Goal: Information Seeking & Learning: Understand process/instructions

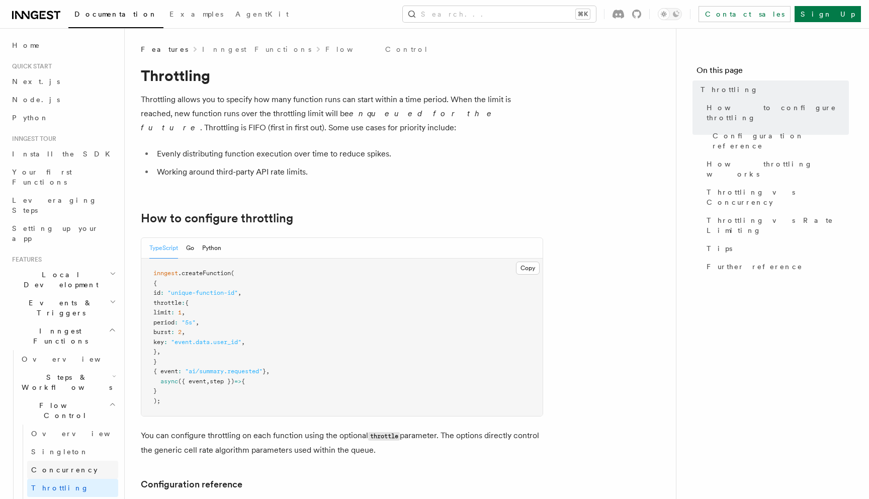
click at [47, 466] on span "Concurrency" at bounding box center [64, 470] width 66 height 8
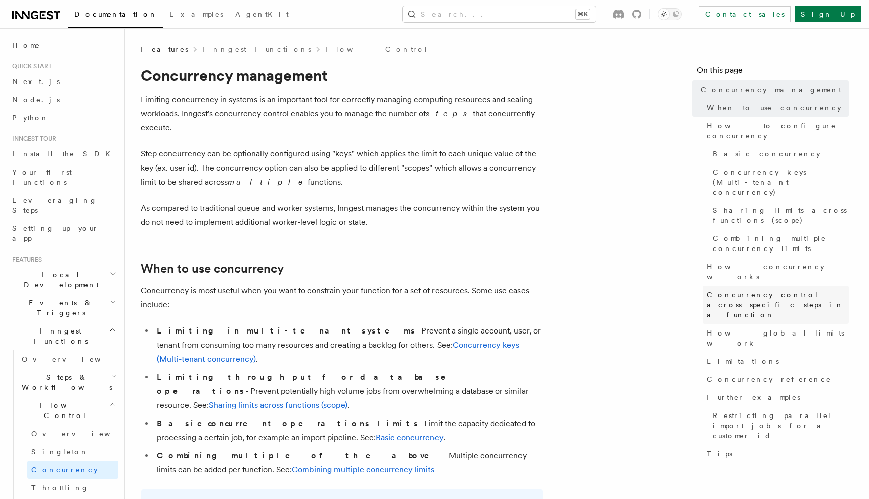
click at [722, 290] on span "Concurrency control across specific steps in a function" at bounding box center [778, 305] width 142 height 30
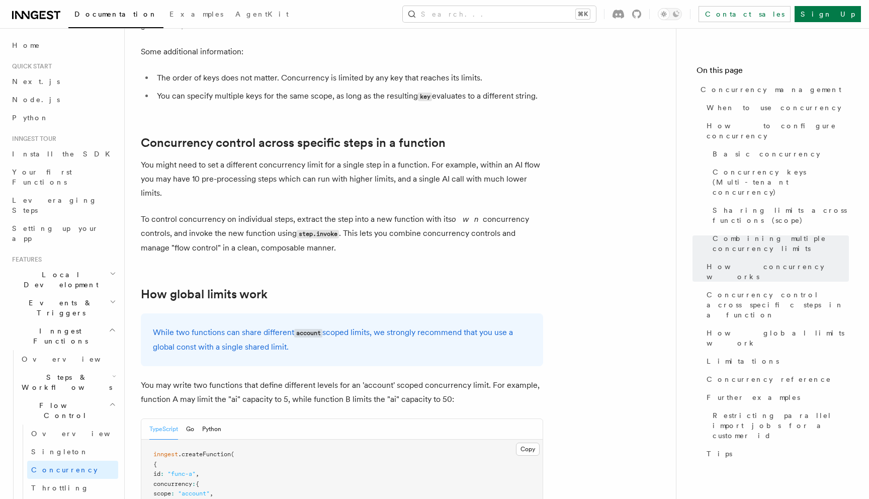
scroll to position [2393, 0]
click at [443, 137] on link "Concurrency control across specific steps in a function" at bounding box center [293, 144] width 305 height 14
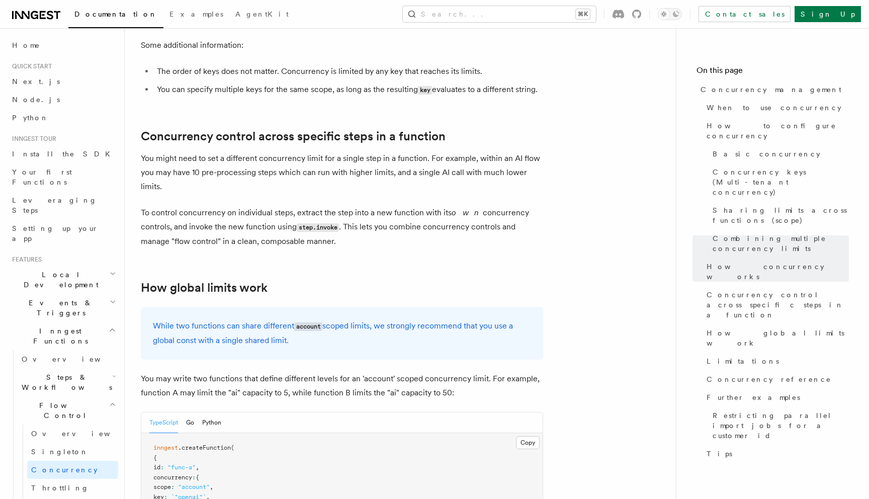
click at [407, 2] on div "Documentation Examples AgentKit Search... ⌘K Contact sales Sign Up" at bounding box center [434, 14] width 869 height 28
click at [759, 88] on span "Concurrency management" at bounding box center [771, 90] width 141 height 10
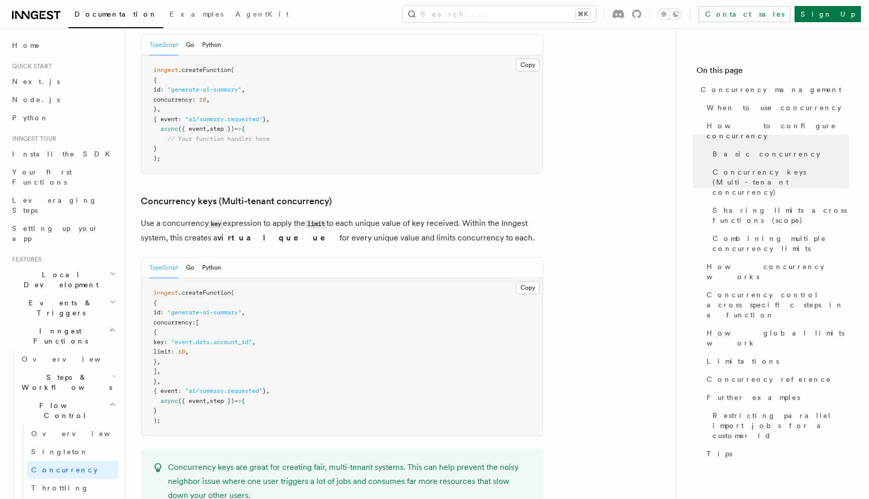
scroll to position [774, 0]
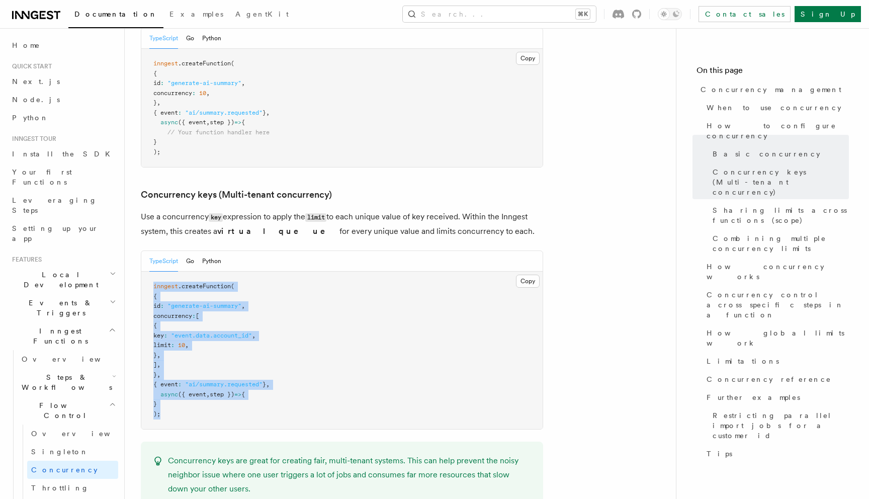
drag, startPoint x: 179, startPoint y: 374, endPoint x: 149, endPoint y: 243, distance: 134.1
click at [149, 272] on pre "inngest .createFunction ( { id : "generate-ai-summary" , concurrency : [ { key …" at bounding box center [341, 350] width 401 height 157
copy code "inngest .createFunction ( { id : "generate-ai-summary" , concurrency : [ { key …"
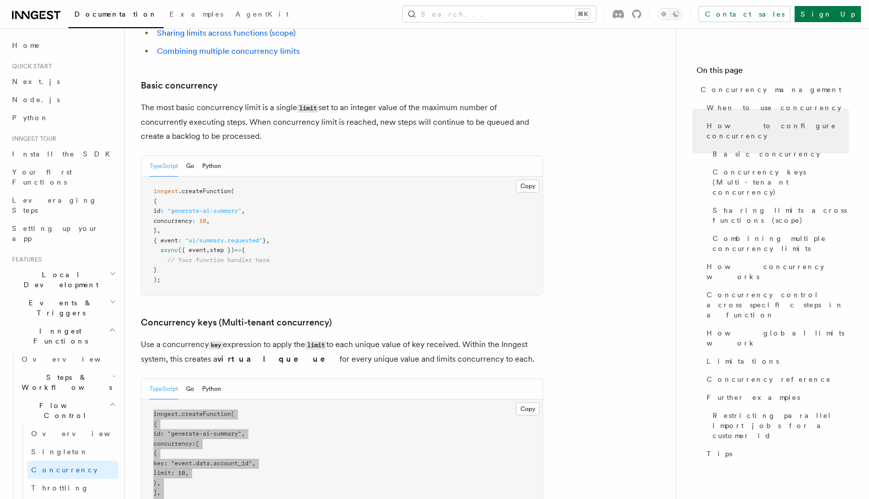
scroll to position [668, 0]
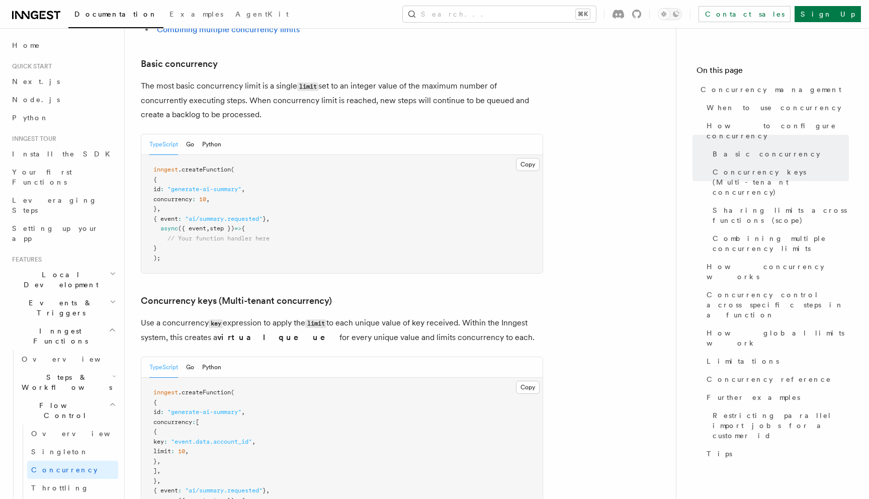
click at [216, 214] on pre "inngest .createFunction ( { id : "generate-ai-summary" , concurrency : 10 , } ,…" at bounding box center [341, 214] width 401 height 118
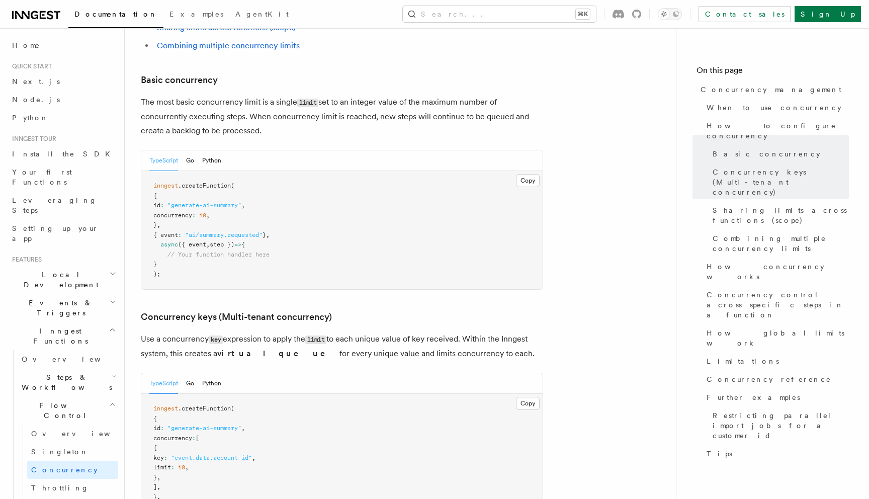
scroll to position [568, 0]
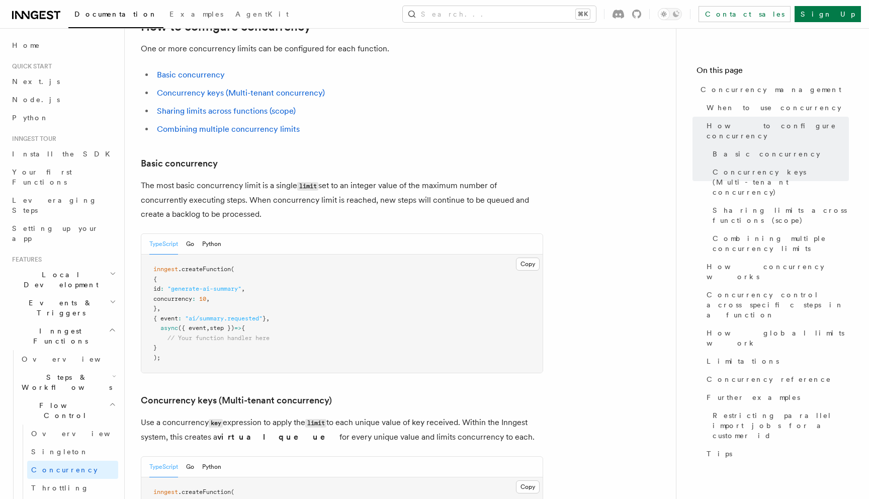
click at [176, 316] on pre "inngest .createFunction ( { id : "generate-ai-summary" , concurrency : 10 , } ,…" at bounding box center [341, 314] width 401 height 118
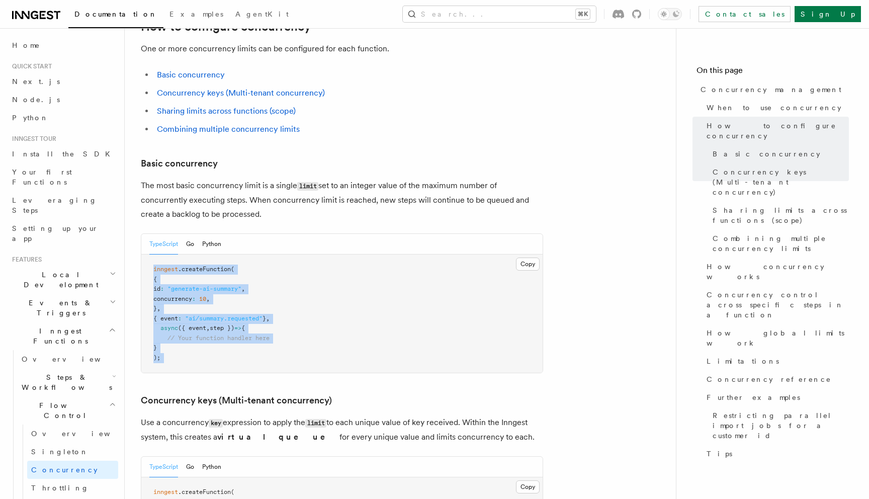
drag, startPoint x: 176, startPoint y: 316, endPoint x: 152, endPoint y: 219, distance: 99.8
click at [152, 255] on pre "inngest .createFunction ( { id : "generate-ai-summary" , concurrency : 10 , } ,…" at bounding box center [341, 314] width 401 height 118
copy article "inngest .createFunction ( { id : "generate-ai-summary" , concurrency : 10 , } ,…"
click at [41, 484] on span "Throttling" at bounding box center [60, 488] width 58 height 8
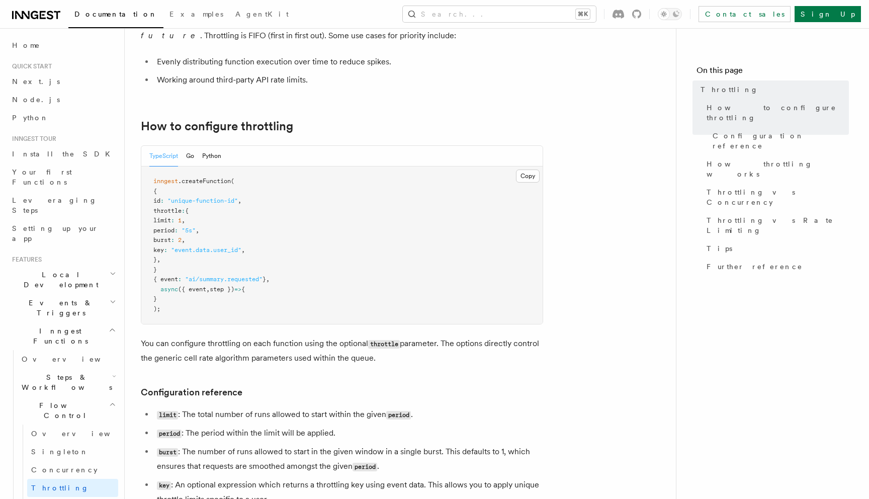
scroll to position [152, 0]
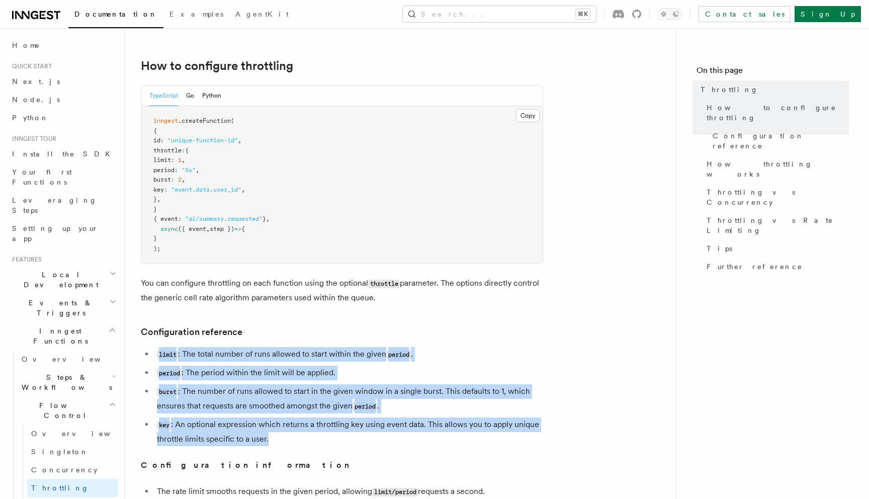
drag, startPoint x: 279, startPoint y: 441, endPoint x: 157, endPoint y: 352, distance: 150.1
click at [157, 352] on ul "limit : The total number of runs allowed to start within the given period . per…" at bounding box center [342, 396] width 402 height 99
copy ul "limit : The total number of runs allowed to start within the given period . per…"
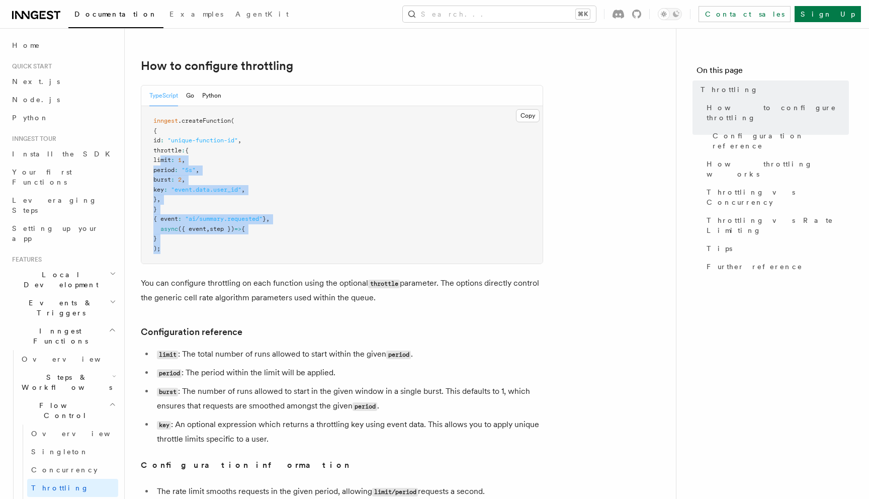
drag, startPoint x: 181, startPoint y: 248, endPoint x: 162, endPoint y: 161, distance: 89.2
click at [162, 161] on pre "inngest .createFunction ( { id : "unique-function-id" , throttle : { limit : 1 …" at bounding box center [341, 184] width 401 height 157
click at [176, 259] on pre "inngest .createFunction ( { id : "unique-function-id" , throttle : { limit : 1 …" at bounding box center [341, 184] width 401 height 157
drag, startPoint x: 174, startPoint y: 259, endPoint x: 146, endPoint y: 117, distance: 145.0
click at [146, 117] on pre "inngest .createFunction ( { id : "unique-function-id" , throttle : { limit : 1 …" at bounding box center [341, 184] width 401 height 157
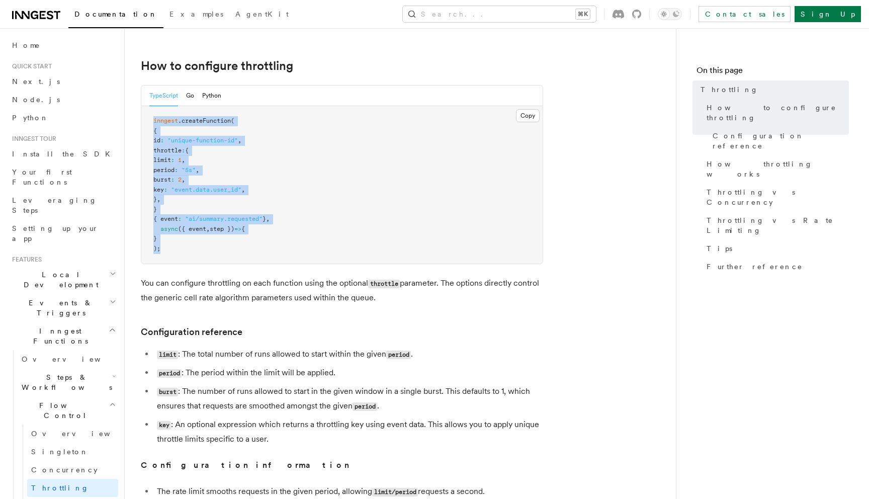
copy code "inngest .createFunction ( { id : "unique-function-id" , throttle : { limit : 1 …"
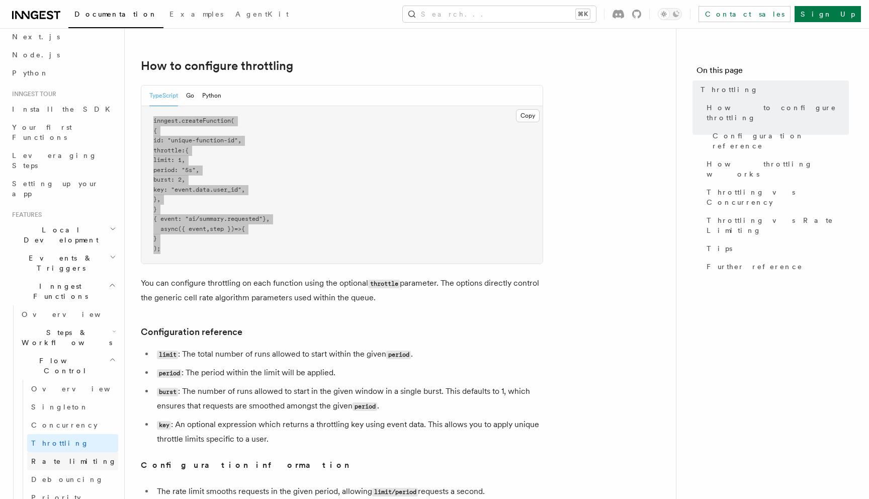
scroll to position [54, 0]
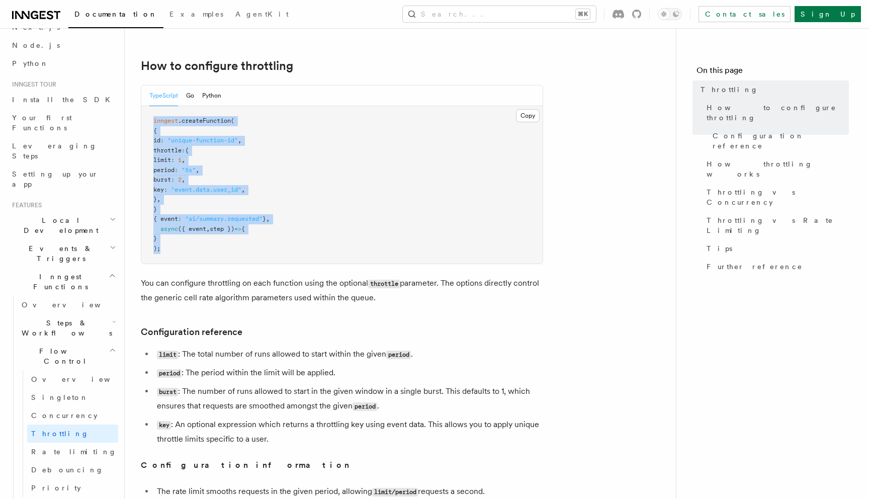
click at [67, 342] on h2 "Flow Control" at bounding box center [68, 356] width 101 height 28
click at [90, 314] on h2 "Steps & Workflows" at bounding box center [68, 328] width 101 height 28
click at [78, 342] on h2 "Flow Control" at bounding box center [68, 356] width 101 height 28
click at [91, 342] on h2 "Flow Control" at bounding box center [68, 356] width 101 height 28
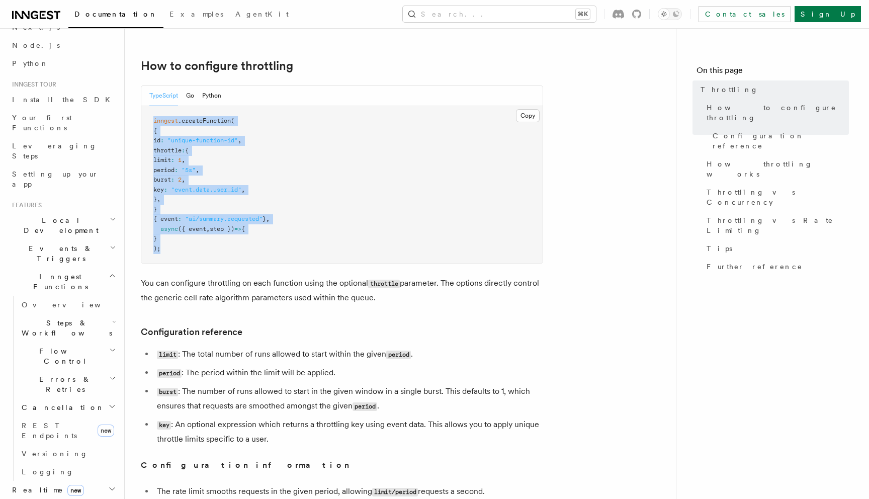
click at [100, 314] on h2 "Steps & Workflows" at bounding box center [68, 328] width 101 height 28
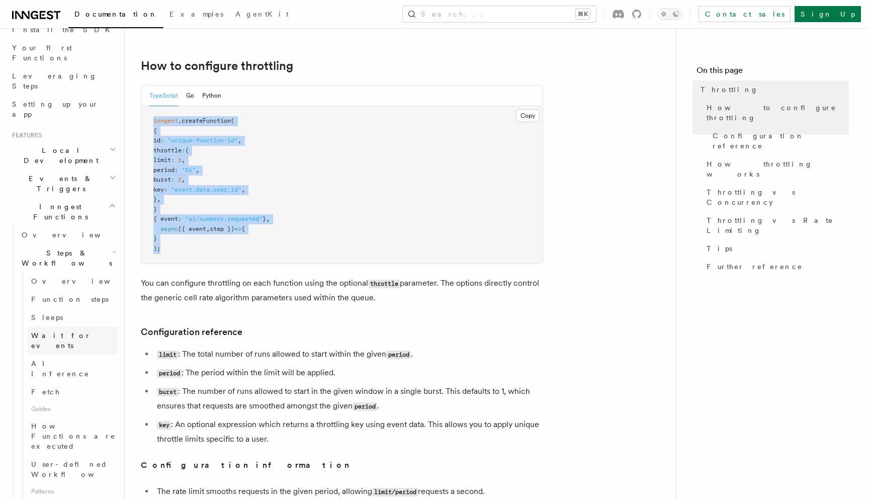
scroll to position [105, 0]
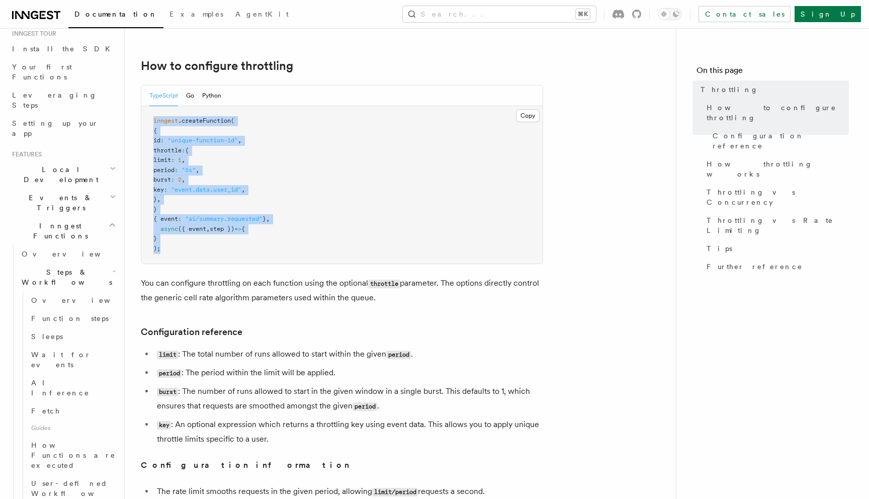
click at [61, 263] on h2 "Steps & Workflows" at bounding box center [68, 277] width 101 height 28
click at [112, 189] on h2 "Events & Triggers" at bounding box center [63, 203] width 110 height 28
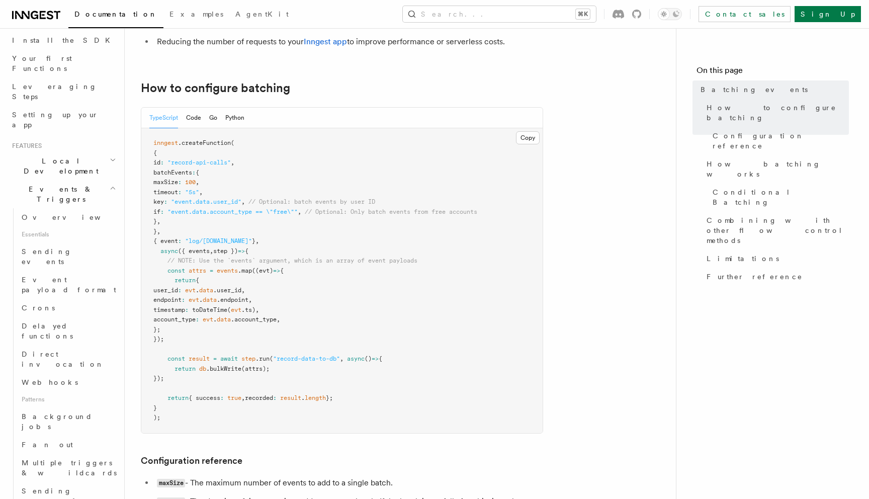
scroll to position [154, 0]
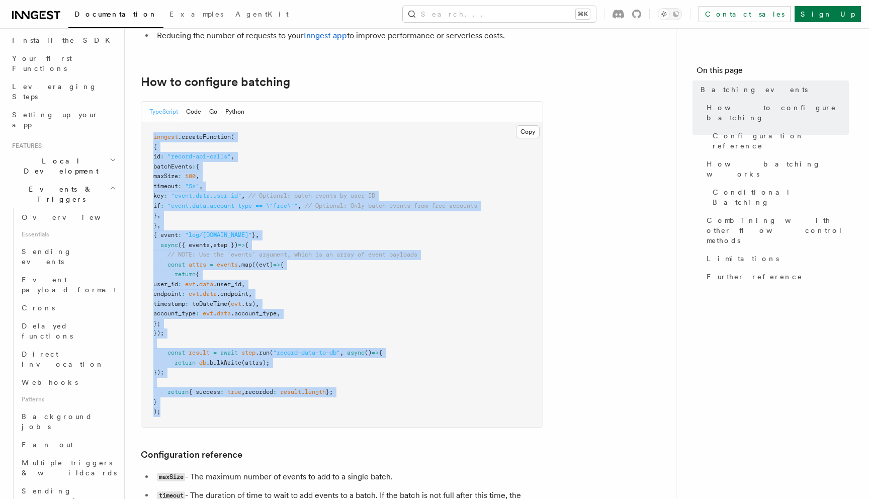
drag, startPoint x: 173, startPoint y: 421, endPoint x: 150, endPoint y: 140, distance: 282.1
click at [150, 140] on pre "inngest .createFunction ( { id : "record-api-calls" , batchEvents : { maxSize :…" at bounding box center [341, 274] width 401 height 305
copy code "inngest .createFunction ( { id : "record-api-calls" , batchEvents : { maxSize :…"
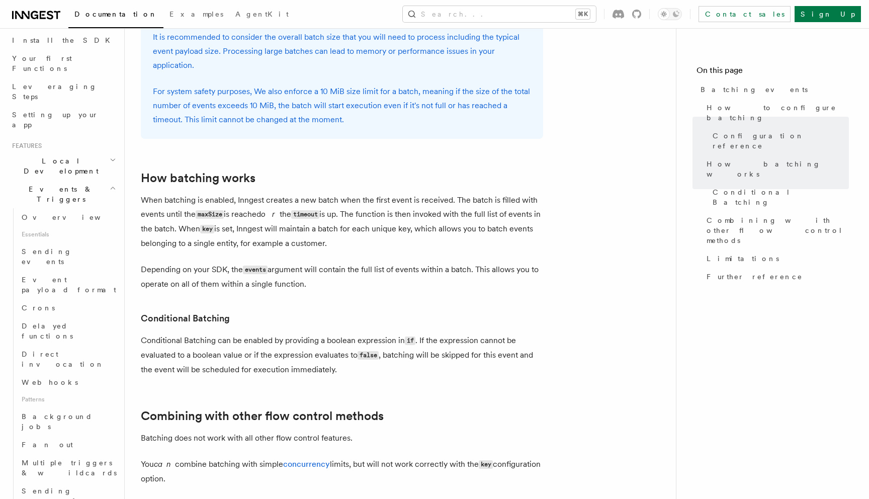
scroll to position [729, 0]
